Goal: Information Seeking & Learning: Compare options

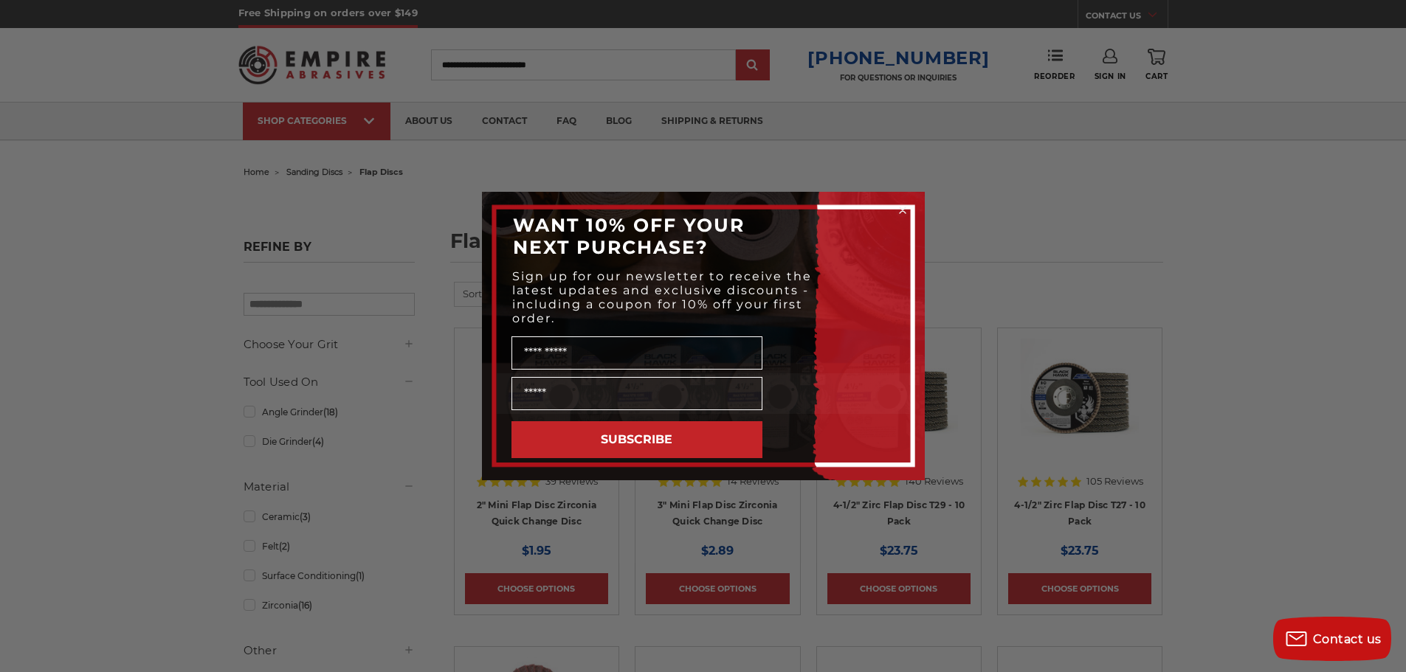
click at [901, 208] on circle "Close dialog" at bounding box center [902, 211] width 14 height 14
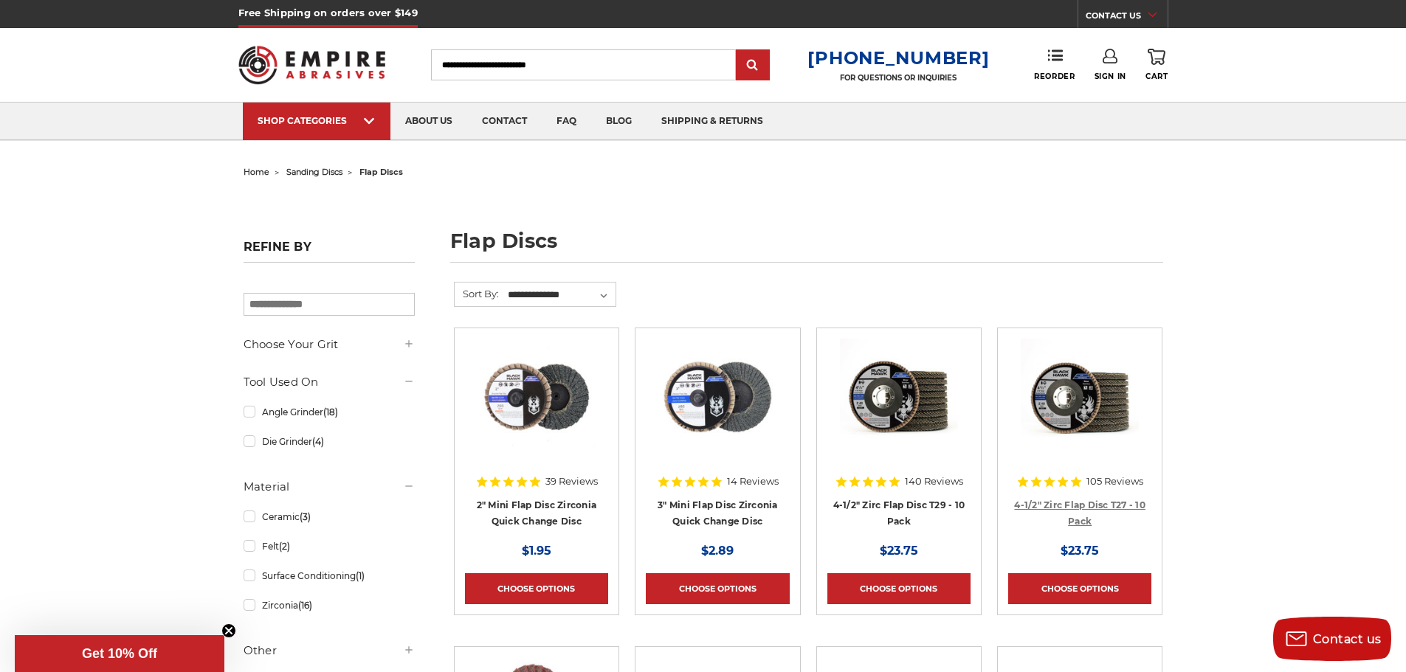
click at [1080, 506] on link "4-1/2" Zirc Flap Disc T27 - 10 Pack" at bounding box center [1079, 514] width 131 height 28
click at [894, 503] on link "4-1/2" Zirc Flap Disc T29 - 10 Pack" at bounding box center [899, 514] width 132 height 28
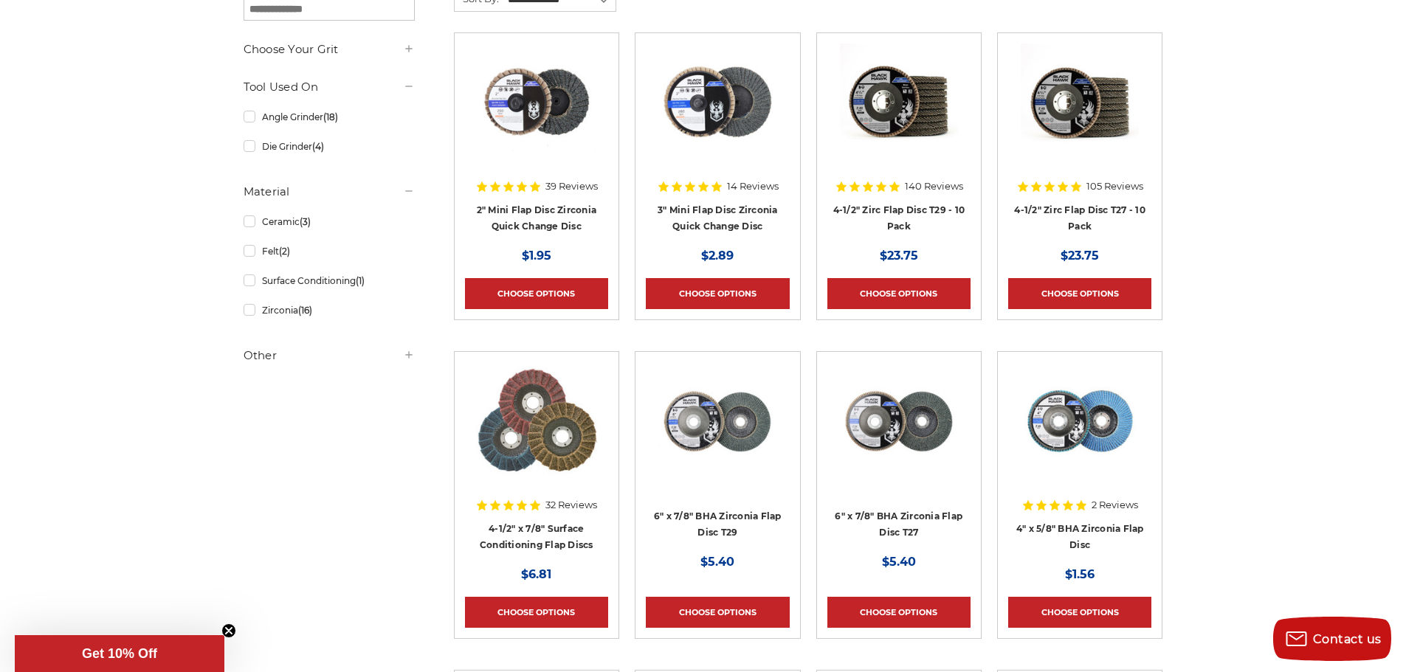
scroll to position [369, 0]
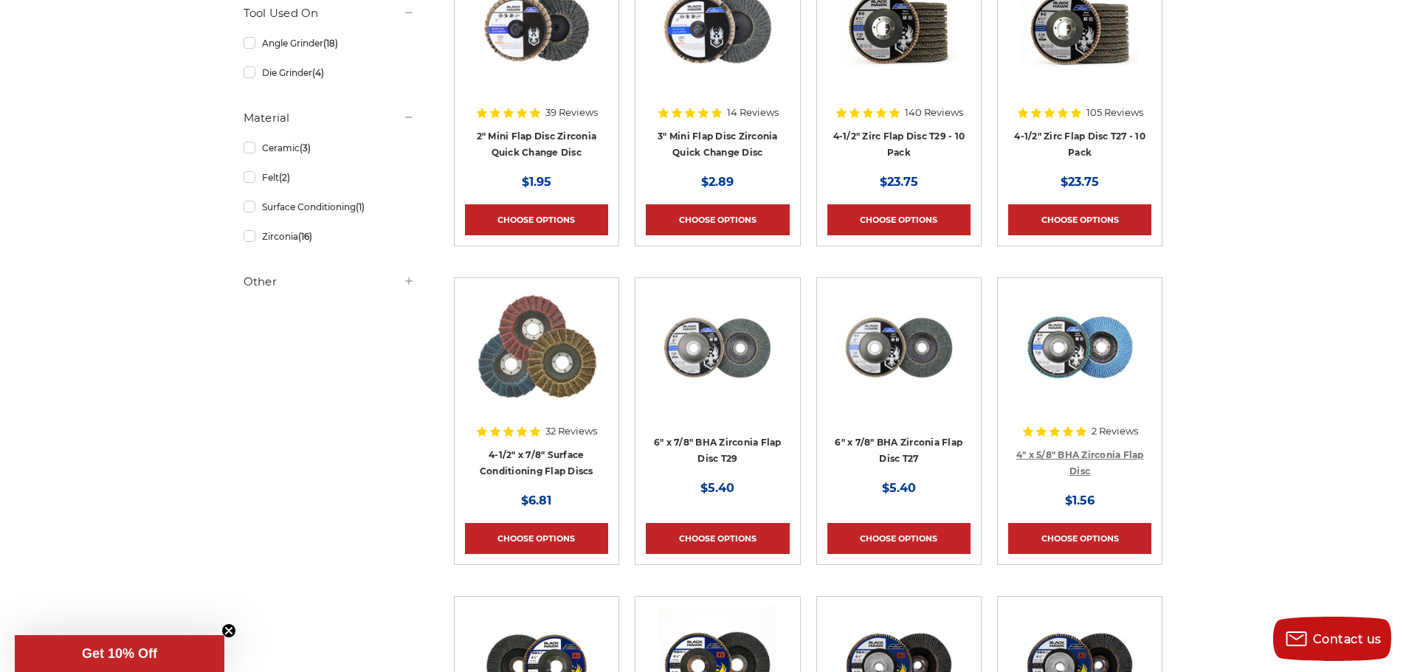
click at [1051, 452] on link "4" x 5/8" BHA Zirconia Flap Disc" at bounding box center [1080, 463] width 128 height 28
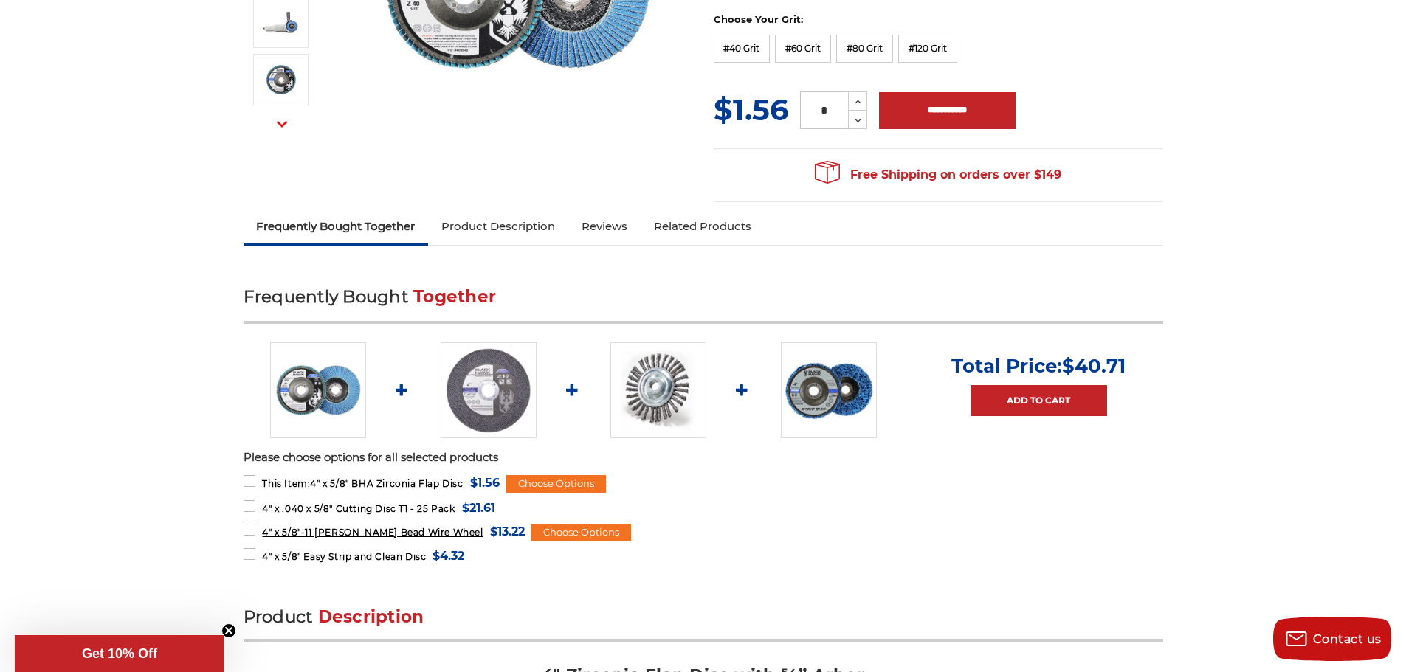
scroll to position [369, 0]
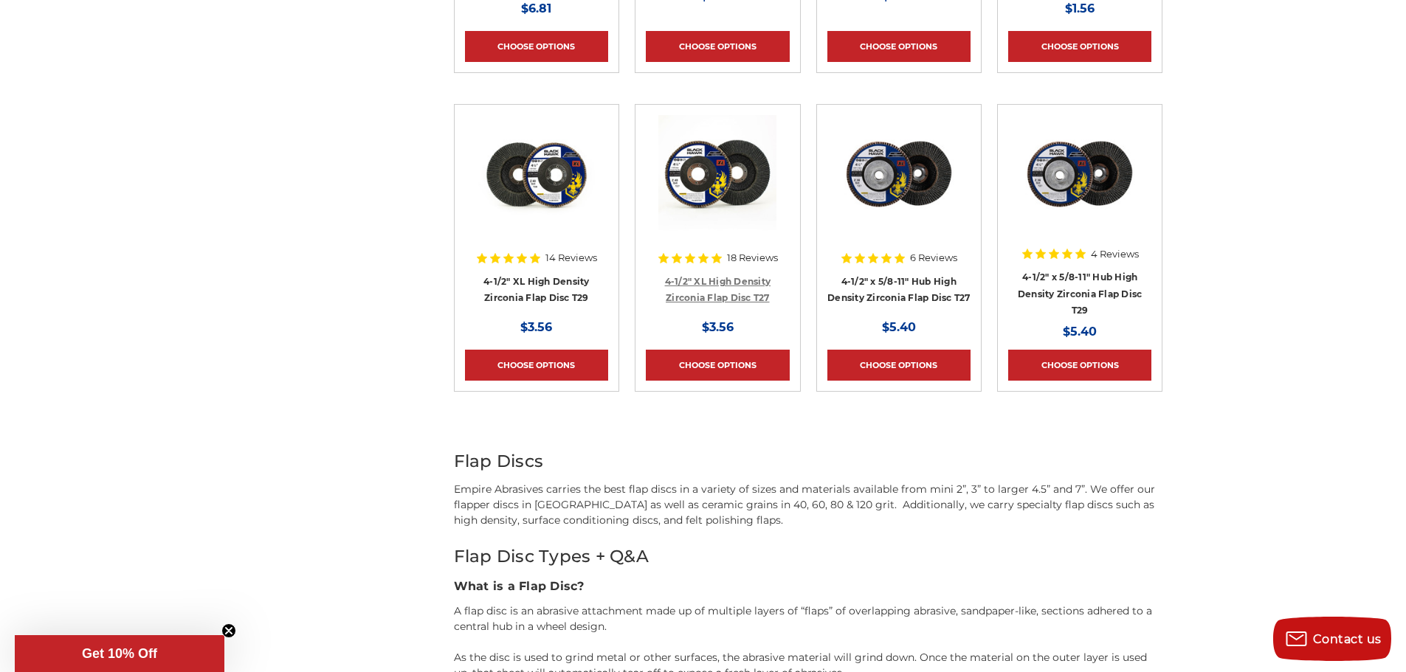
scroll to position [885, 0]
